Goal: Obtain resource: Download file/media

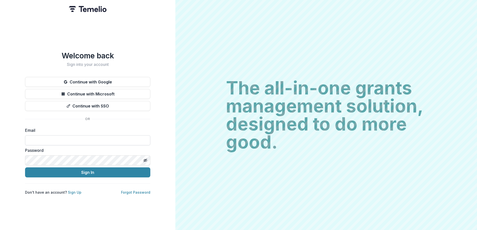
click at [77, 138] on input at bounding box center [87, 140] width 125 height 10
type input "**********"
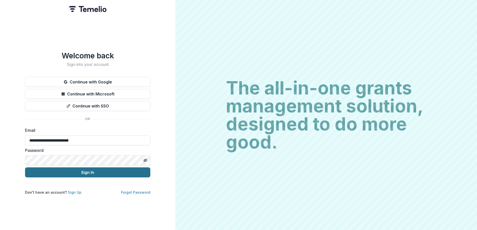
click at [76, 170] on button "Sign In" at bounding box center [87, 172] width 125 height 10
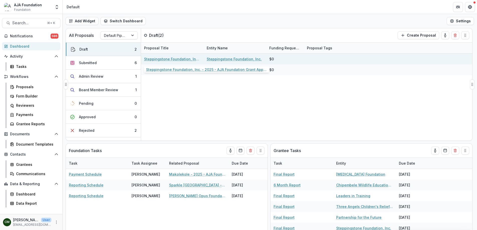
click at [155, 59] on link "Steppingstone Foundation, Inc. - 2025 - AJA Foundation Grant Application" at bounding box center [172, 58] width 57 height 5
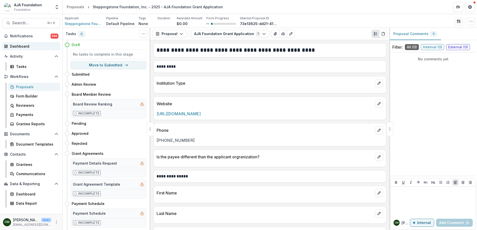
click at [27, 45] on div "Dashboard" at bounding box center [33, 46] width 46 height 5
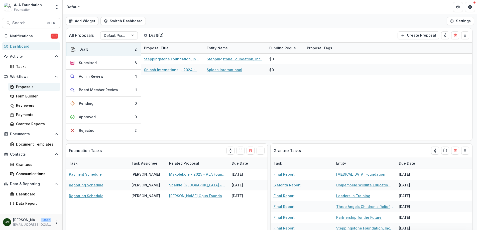
click at [21, 86] on div "Proposals" at bounding box center [36, 86] width 40 height 5
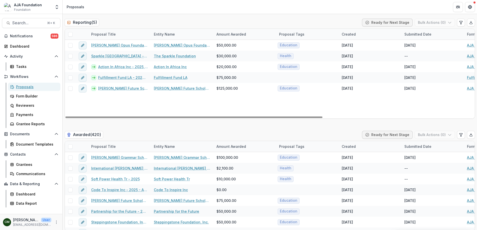
scroll to position [1061, 0]
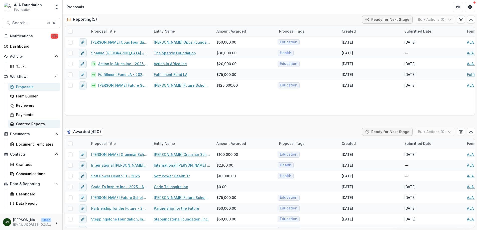
click at [32, 122] on div "Grantee Reports" at bounding box center [36, 123] width 40 height 5
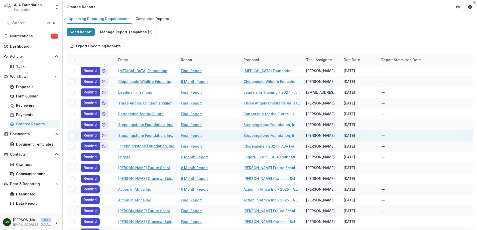
click at [155, 138] on link "Steppingstone Foundation, Inc." at bounding box center [145, 135] width 55 height 5
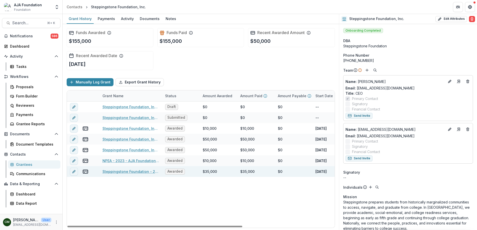
scroll to position [0, 6]
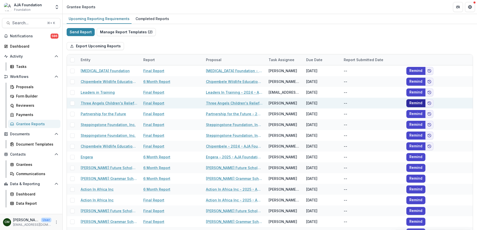
click at [413, 102] on button "Remind" at bounding box center [415, 103] width 19 height 8
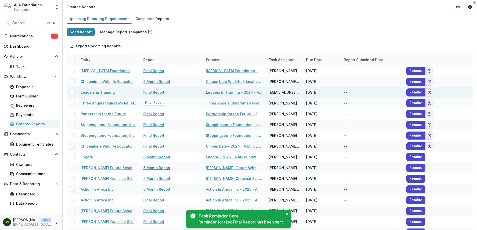
scroll to position [0, 0]
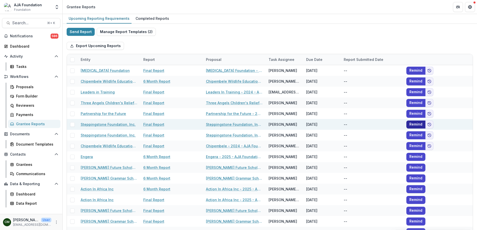
click at [416, 124] on button "Remind" at bounding box center [415, 124] width 19 height 8
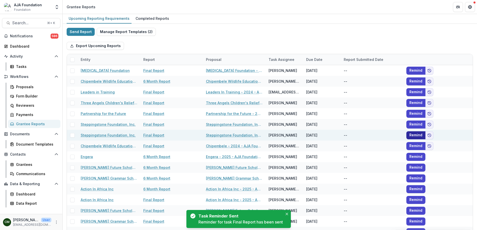
click at [415, 136] on button "Remind" at bounding box center [415, 135] width 19 height 8
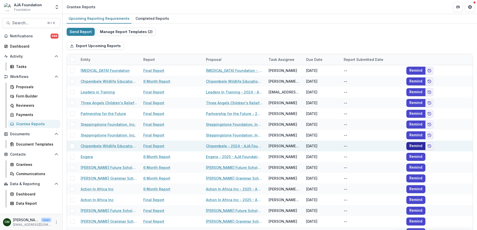
scroll to position [0, 0]
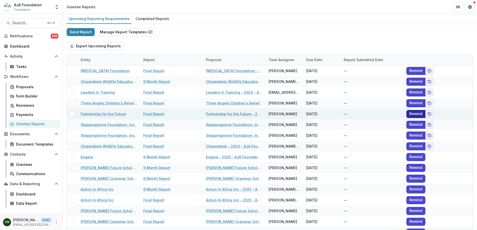
click at [413, 115] on button "Remind" at bounding box center [415, 114] width 19 height 8
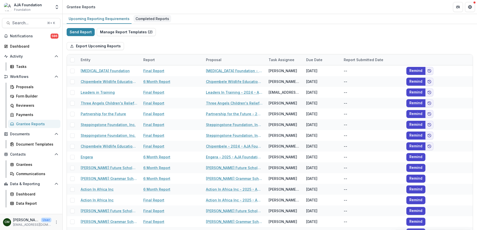
click at [151, 21] on div "Completed Reports" at bounding box center [153, 18] width 38 height 7
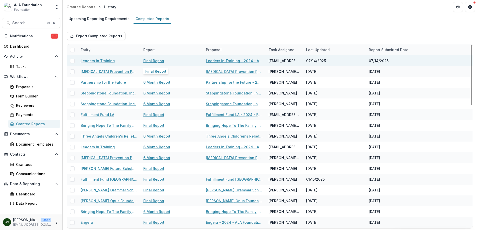
click at [160, 61] on link "Final Report" at bounding box center [153, 60] width 21 height 5
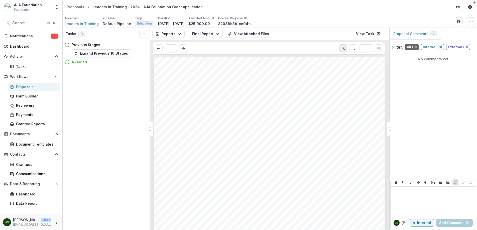
click at [344, 50] on icon "Download PDF" at bounding box center [343, 49] width 3 height 1
click at [158, 47] on icon "Scroll to previous page" at bounding box center [159, 48] width 4 height 4
click at [26, 23] on span "Search..." at bounding box center [28, 23] width 32 height 5
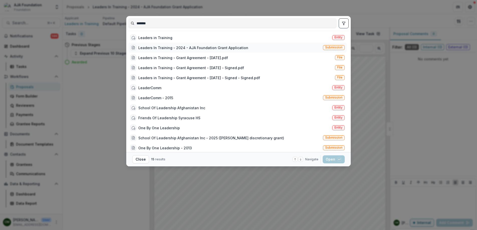
type input "*******"
click at [165, 48] on div "Leaders In Training - 2024 - AJA Foundation Grant Application" at bounding box center [193, 47] width 110 height 5
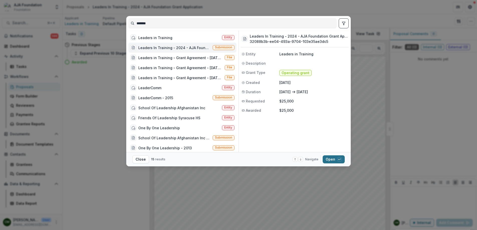
click at [333, 159] on button "Open with enter key" at bounding box center [334, 159] width 22 height 8
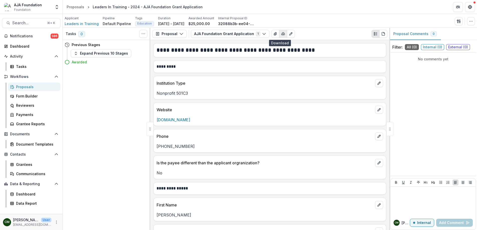
click at [281, 35] on icon "button" at bounding box center [283, 34] width 4 height 4
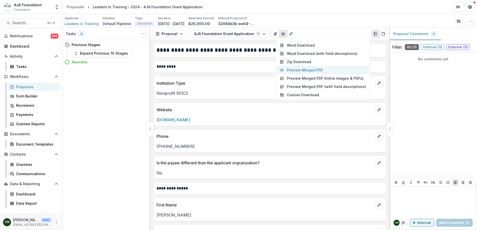
click at [301, 69] on button "Preview Merged PDF" at bounding box center [323, 70] width 92 height 8
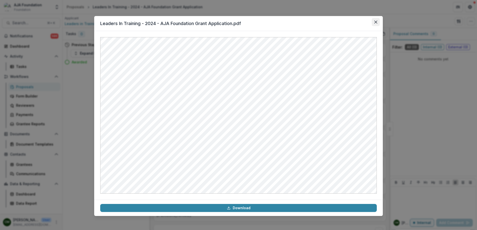
click at [376, 22] on icon "Close" at bounding box center [375, 22] width 3 height 3
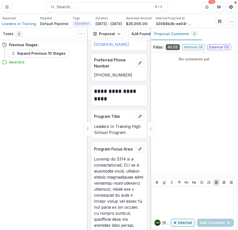
scroll to position [296, 0]
